Goal: Check status: Check status

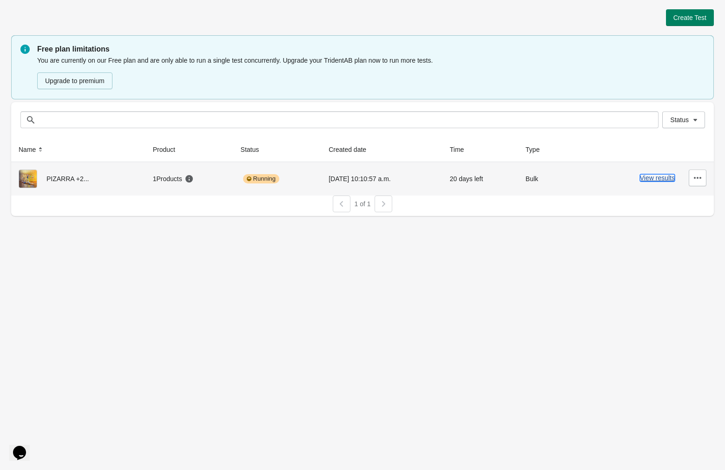
click at [661, 176] on button "View results" at bounding box center [657, 177] width 35 height 7
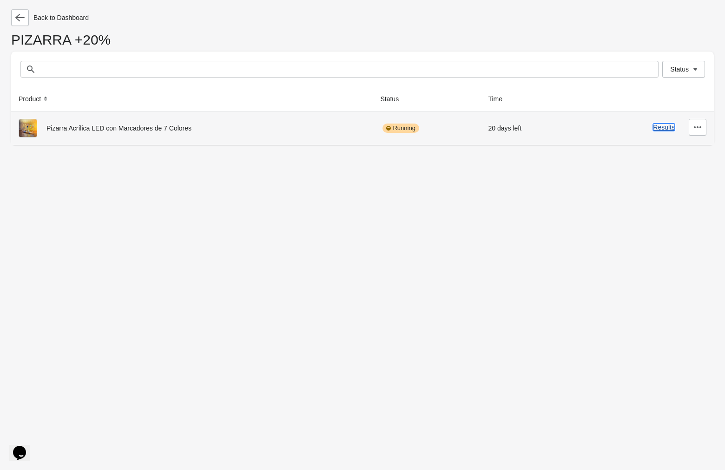
click at [658, 130] on button "Results" at bounding box center [664, 127] width 22 height 7
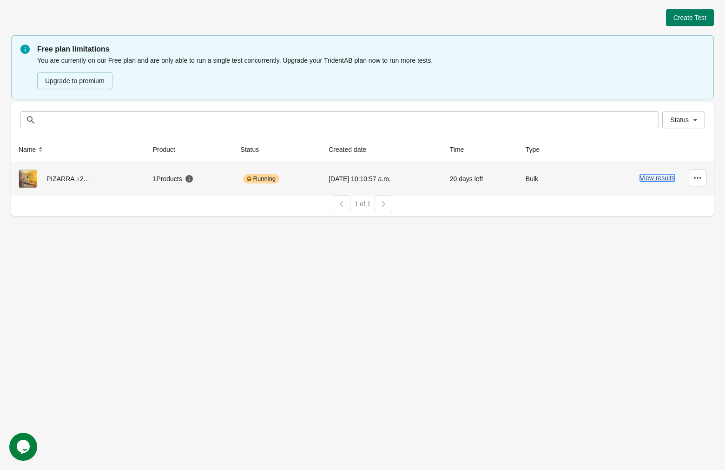
click at [653, 176] on button "View results" at bounding box center [657, 177] width 35 height 7
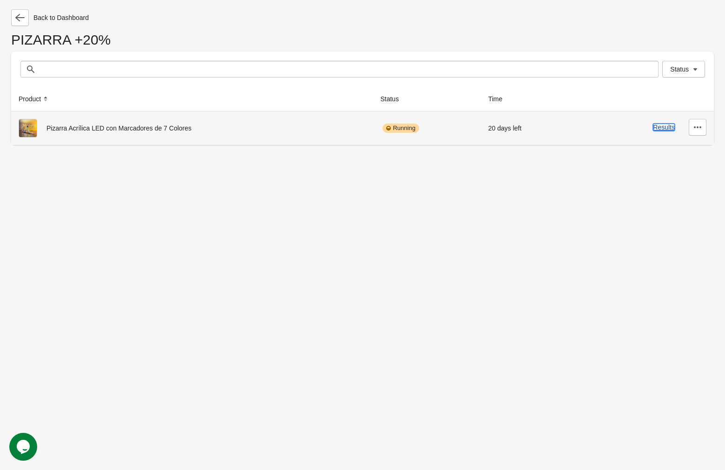
click at [662, 125] on button "Results" at bounding box center [664, 127] width 22 height 7
